Goal: Task Accomplishment & Management: Complete application form

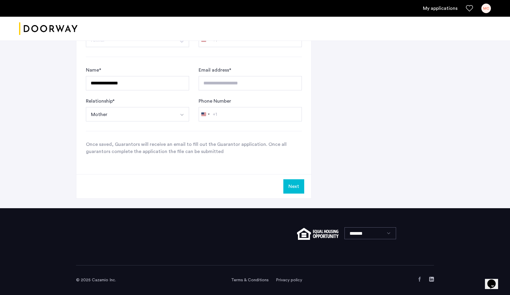
scroll to position [436, 0]
click at [292, 191] on button "Next" at bounding box center [294, 186] width 21 height 14
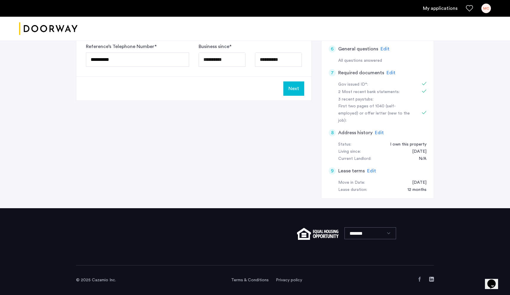
scroll to position [0, 0]
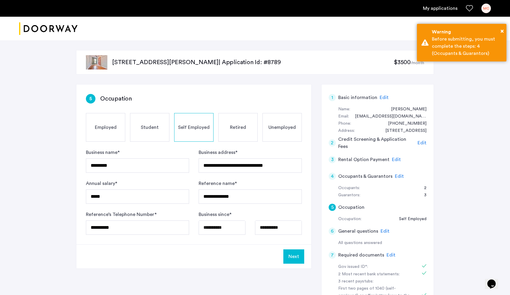
click at [295, 254] on button "Next" at bounding box center [294, 257] width 21 height 14
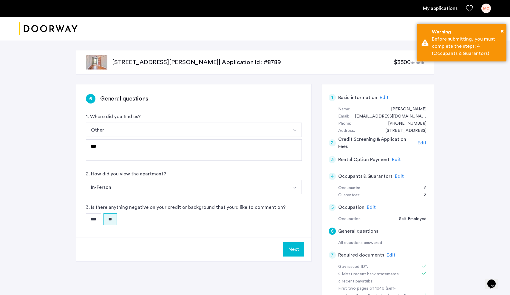
click at [295, 254] on button "Next" at bounding box center [294, 249] width 21 height 14
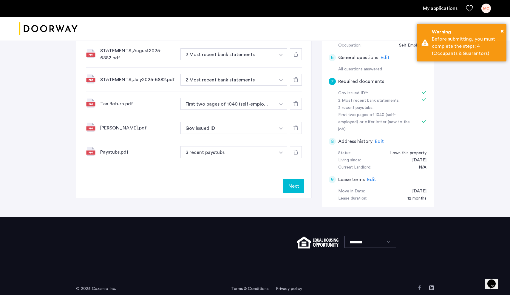
scroll to position [173, 0]
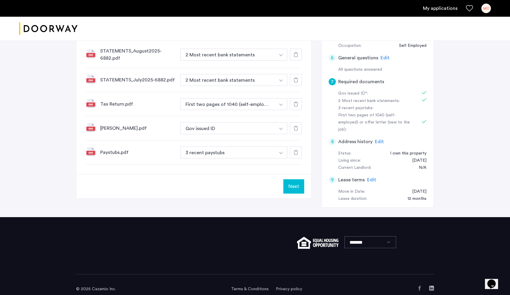
click at [294, 186] on button "Next" at bounding box center [294, 186] width 21 height 14
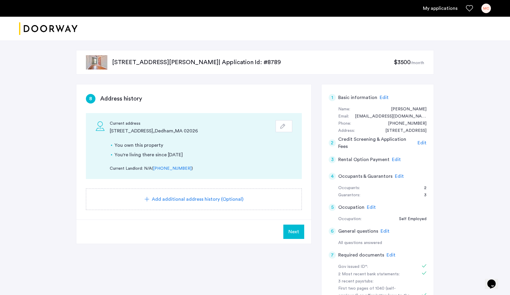
click at [296, 236] on button "Next" at bounding box center [294, 232] width 21 height 14
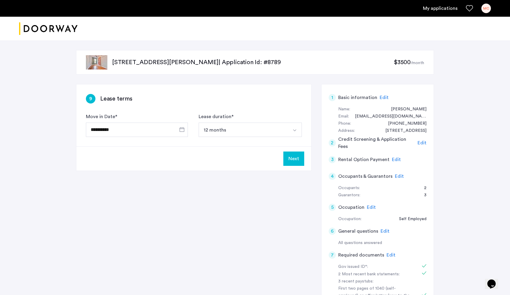
click at [300, 153] on button "Next" at bounding box center [294, 159] width 21 height 14
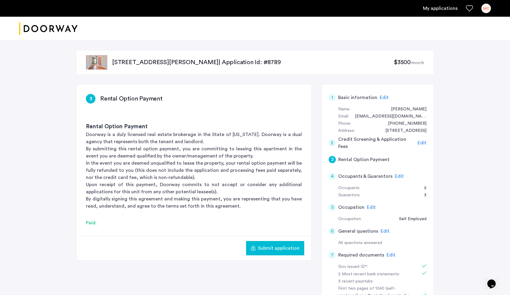
click at [270, 250] on span "Submit application" at bounding box center [278, 248] width 41 height 7
click at [268, 253] on button "Submit application" at bounding box center [275, 248] width 58 height 14
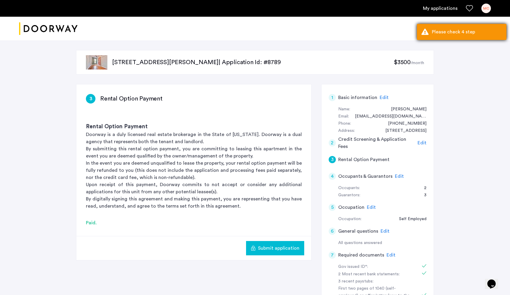
click at [442, 32] on div "Please check 4 step" at bounding box center [467, 31] width 70 height 7
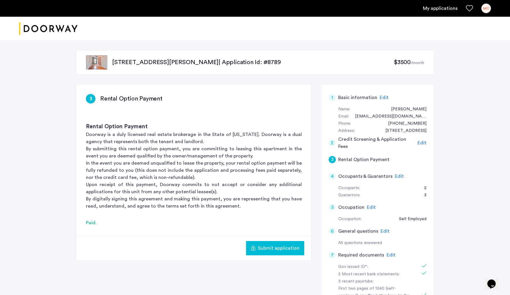
click at [276, 250] on span "Submit application" at bounding box center [278, 248] width 41 height 7
click at [384, 96] on span "Edit" at bounding box center [384, 97] width 9 height 5
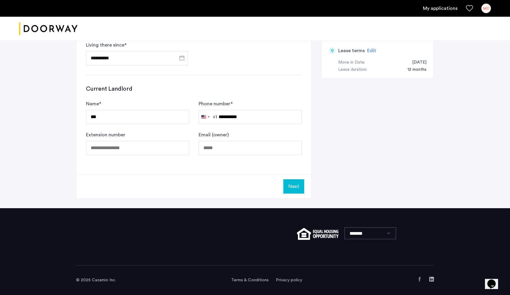
scroll to position [303, 0]
click at [292, 187] on button "Next" at bounding box center [294, 186] width 21 height 14
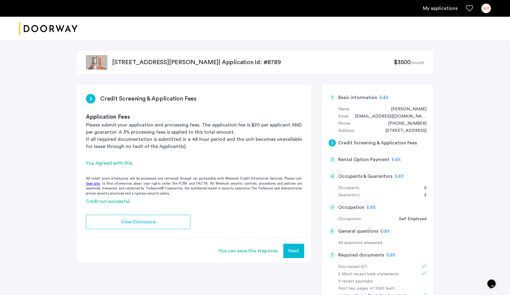
click at [294, 253] on button "Next" at bounding box center [294, 251] width 21 height 14
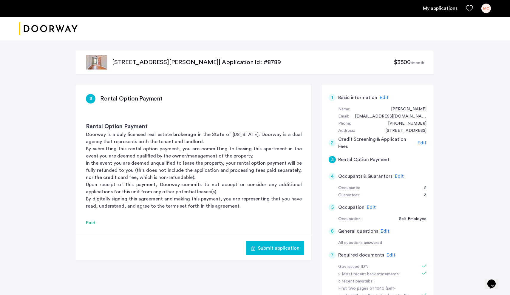
click at [398, 176] on span "Edit" at bounding box center [399, 176] width 9 height 5
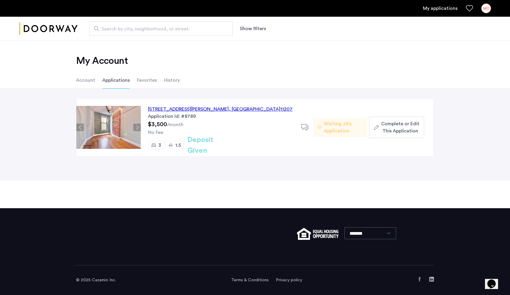
click at [396, 124] on span "Complete or Edit This Application" at bounding box center [400, 127] width 38 height 14
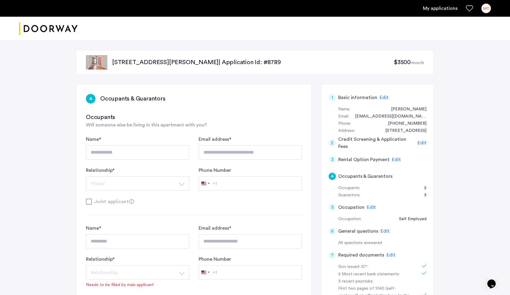
click at [385, 97] on span "Edit" at bounding box center [384, 97] width 9 height 5
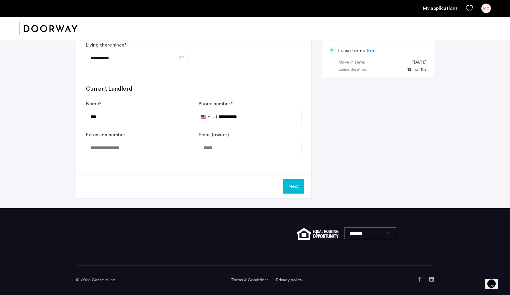
scroll to position [303, 0]
click at [297, 187] on button "Next" at bounding box center [294, 186] width 21 height 14
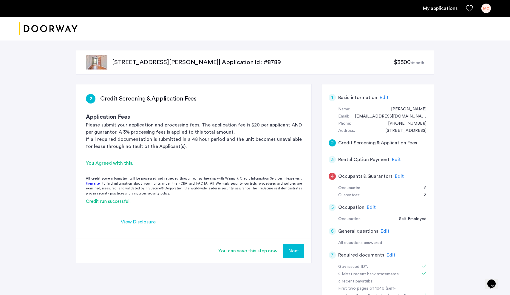
click at [294, 250] on button "Next" at bounding box center [294, 251] width 21 height 14
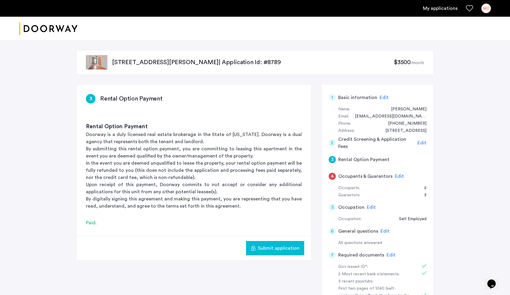
click at [400, 176] on span "Edit" at bounding box center [399, 176] width 9 height 5
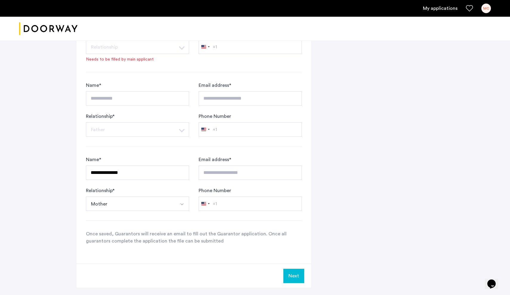
scroll to position [346, 0]
click at [294, 276] on button "Next" at bounding box center [294, 275] width 21 height 14
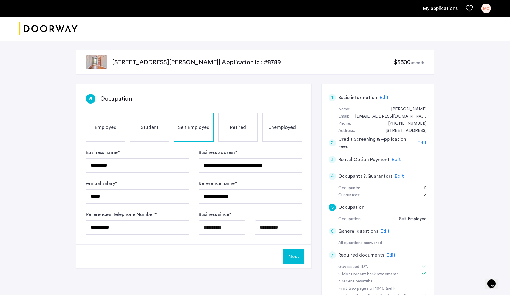
click at [293, 257] on button "Next" at bounding box center [294, 257] width 21 height 14
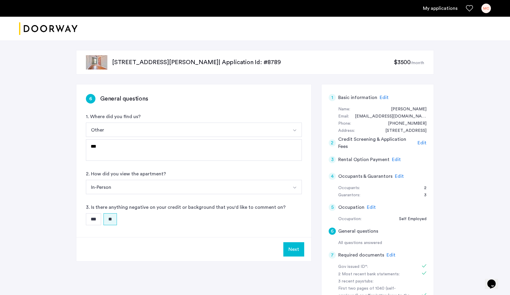
click at [297, 248] on button "Next" at bounding box center [294, 249] width 21 height 14
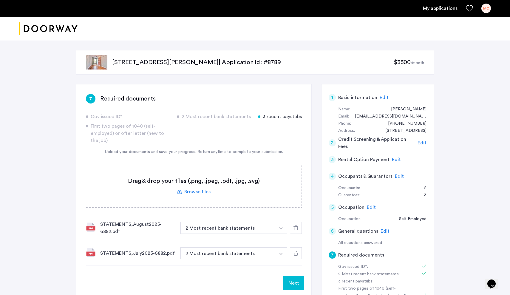
click at [297, 284] on button "Next" at bounding box center [294, 283] width 21 height 14
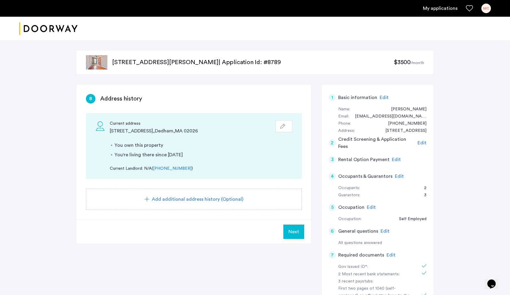
click at [296, 235] on span "Next" at bounding box center [294, 231] width 11 height 7
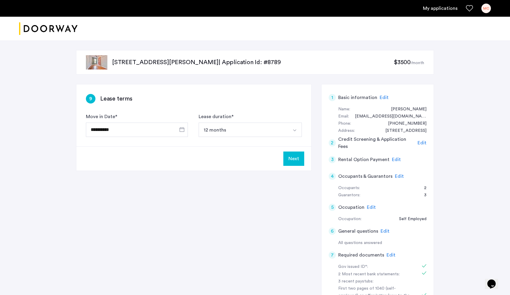
click at [292, 163] on button "Next" at bounding box center [294, 159] width 21 height 14
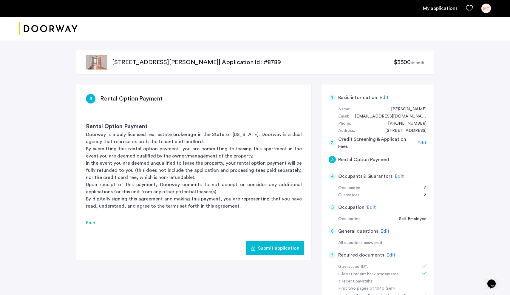
click at [296, 252] on button "Submit application" at bounding box center [275, 248] width 58 height 14
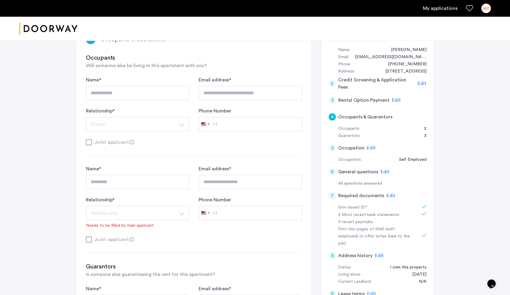
scroll to position [61, 0]
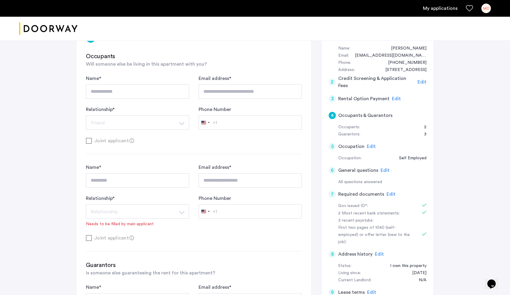
click at [365, 115] on h5 "Occupants & Guarantors" at bounding box center [365, 115] width 54 height 7
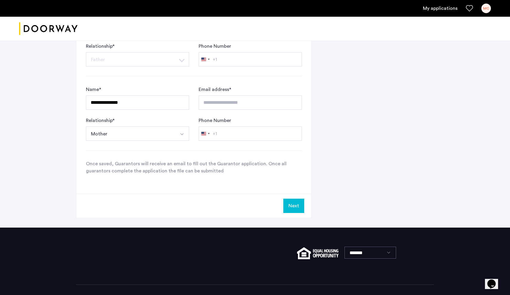
scroll to position [417, 0]
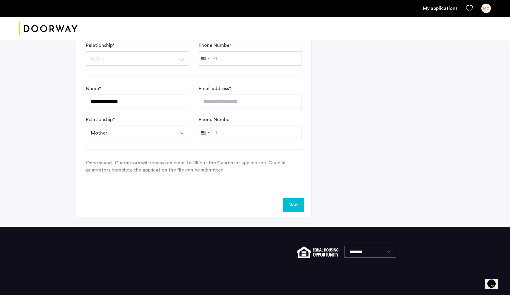
click at [297, 207] on button "Next" at bounding box center [294, 205] width 21 height 14
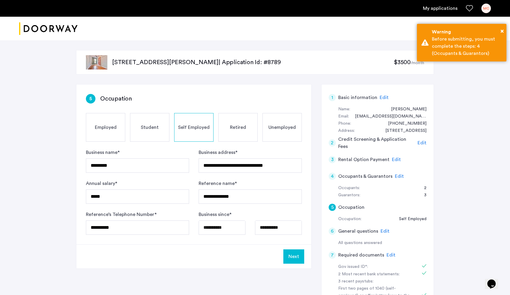
click at [301, 258] on button "Next" at bounding box center [294, 257] width 21 height 14
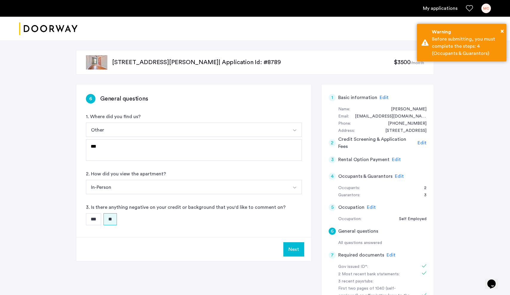
click at [301, 258] on div "Next" at bounding box center [193, 249] width 235 height 24
click at [298, 250] on button "Next" at bounding box center [294, 249] width 21 height 14
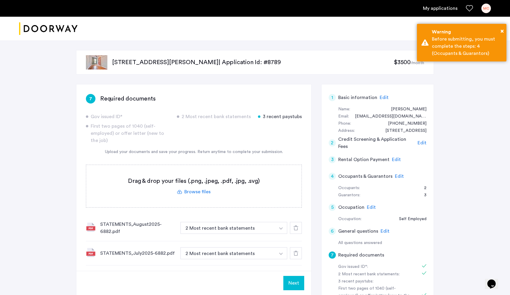
click at [299, 285] on button "Next" at bounding box center [294, 283] width 21 height 14
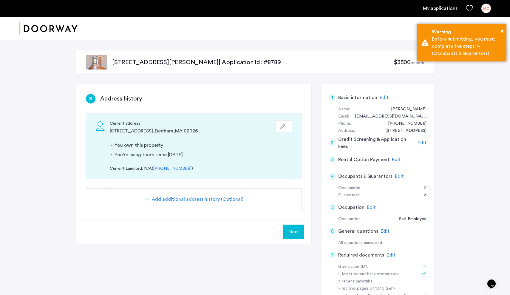
click at [294, 231] on span "Next" at bounding box center [294, 231] width 11 height 7
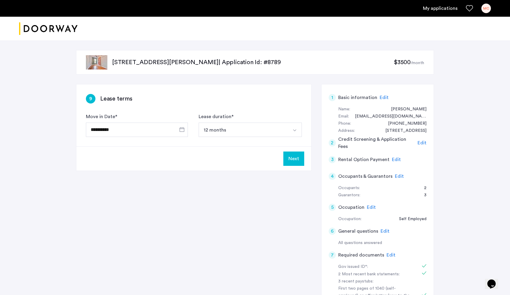
click at [294, 158] on button "Next" at bounding box center [294, 159] width 21 height 14
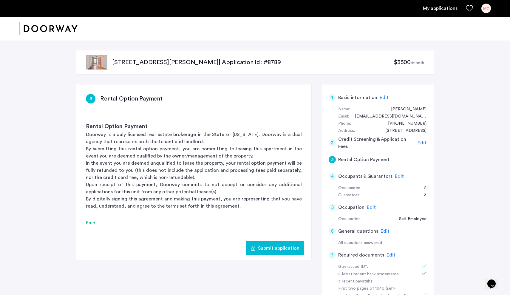
click at [285, 249] on span "Submit application" at bounding box center [278, 248] width 41 height 7
click at [482, 130] on div "620 Wilson Avenue, Unit 3L, Brooklyn, NY 11207 | Application Id: #8789 $3500 /m…" at bounding box center [255, 216] width 510 height 350
